Goal: Find specific page/section: Find specific page/section

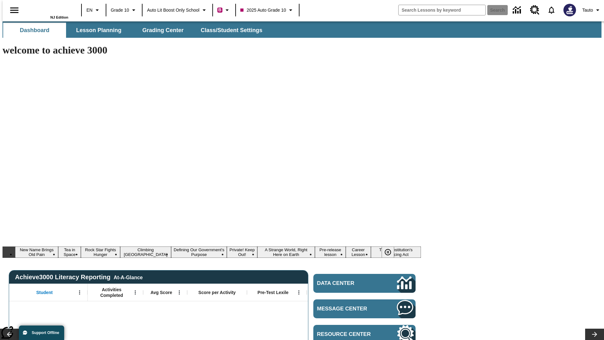
type input "-1"
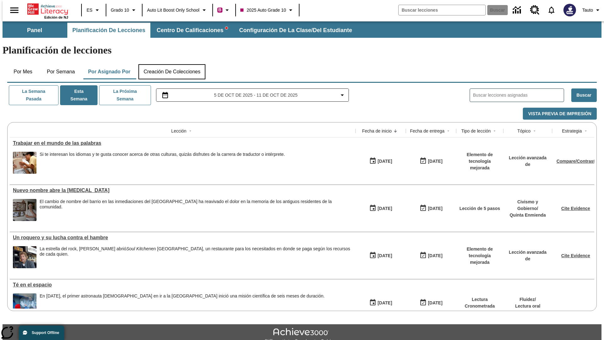
click at [171, 64] on button "Creación de colecciones" at bounding box center [171, 71] width 67 height 15
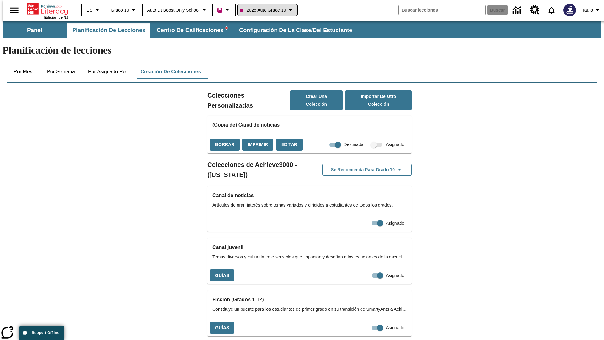
click at [268, 10] on span "2025 Auto Grade 10" at bounding box center [263, 10] width 46 height 7
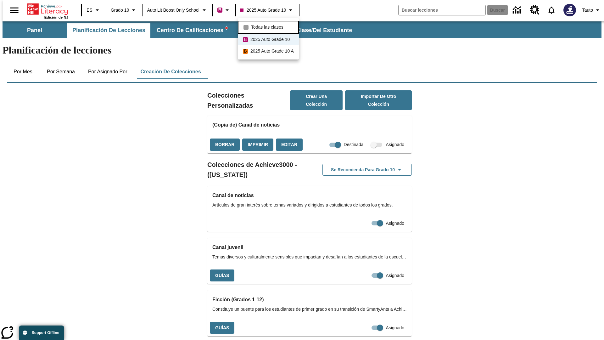
click at [269, 26] on span "Todas las clases" at bounding box center [267, 27] width 32 height 7
